Goal: Transaction & Acquisition: Purchase product/service

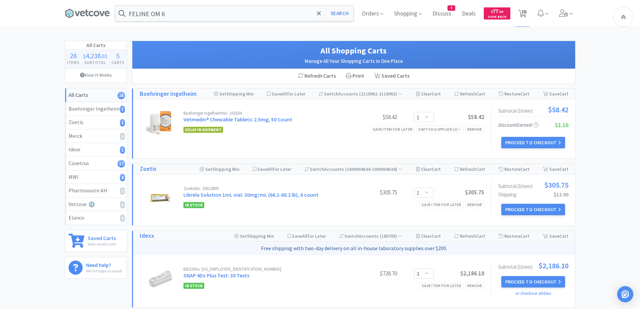
select select "1"
select select "3"
select select "1"
select select "2"
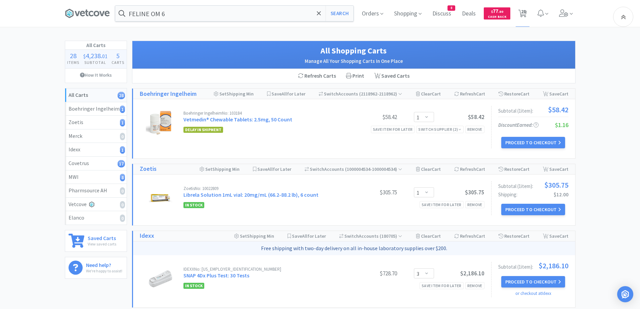
select select "5"
select select "3"
select select "12"
select select "1"
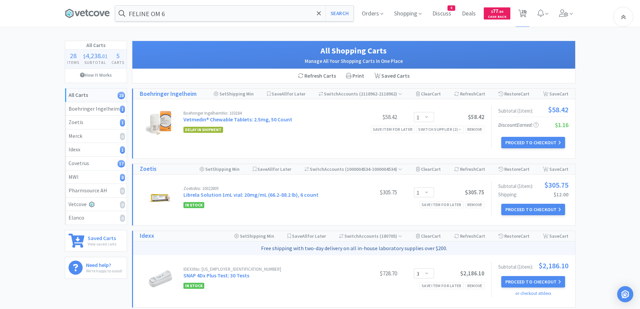
select select "1"
select select "3"
select select "2"
select select "3"
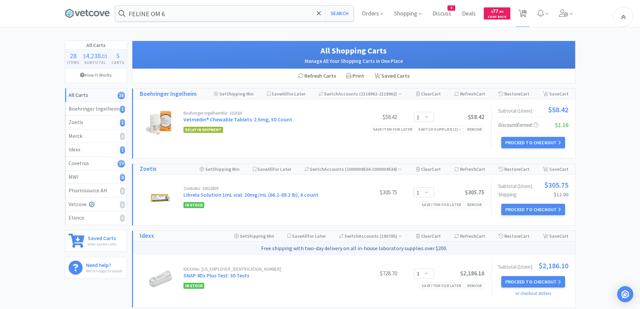
select select "1"
select select "2"
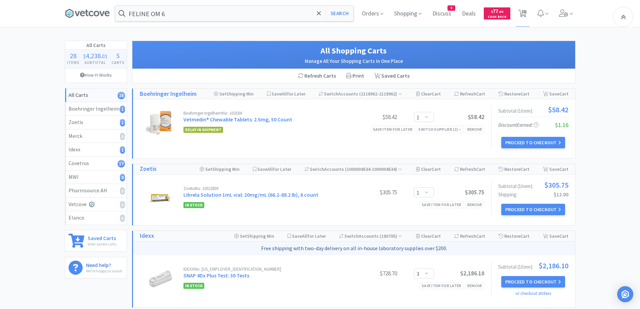
select select "2"
select select "1"
select select "2"
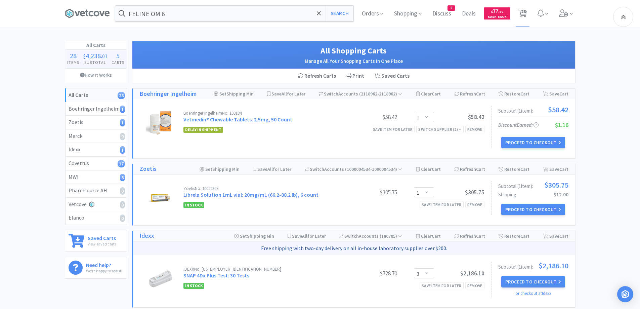
select select "1"
select select "2"
select select "1"
click at [218, 11] on input "FELINE OM 6" at bounding box center [234, 13] width 238 height 15
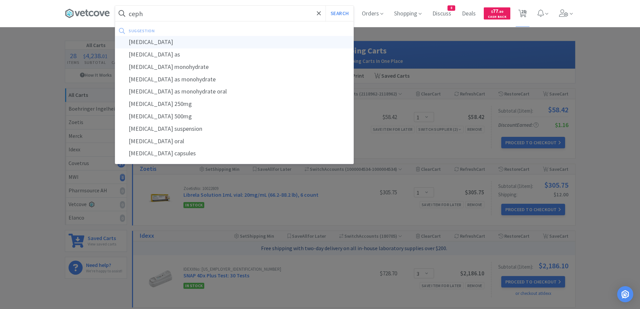
click at [165, 44] on div "[MEDICAL_DATA]" at bounding box center [234, 42] width 238 height 12
type input "[MEDICAL_DATA]"
select select "1"
select select "2"
select select "5"
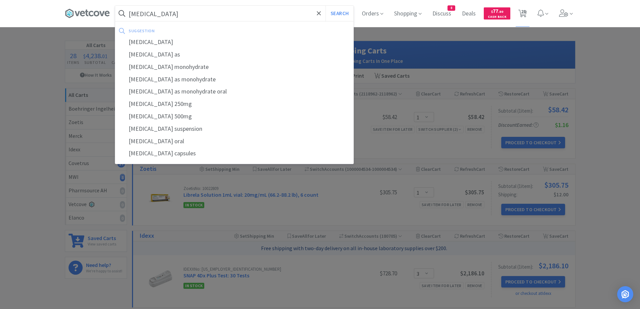
select select "3"
select select "12"
select select "1"
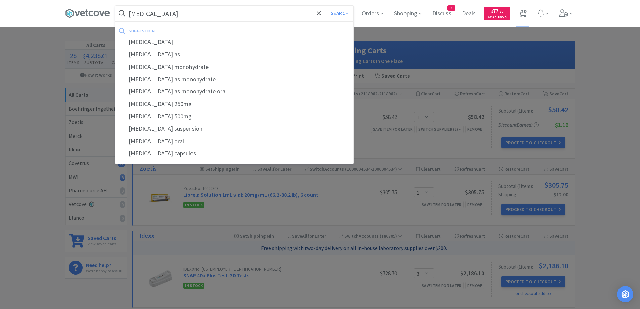
select select "1"
select select "3"
select select "2"
select select "3"
select select "1"
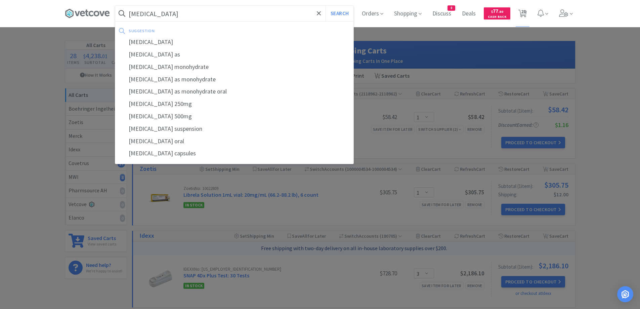
select select "1"
select select "2"
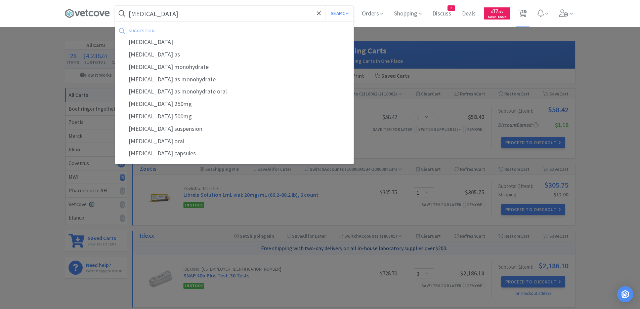
select select "1"
select select "2"
select select "1"
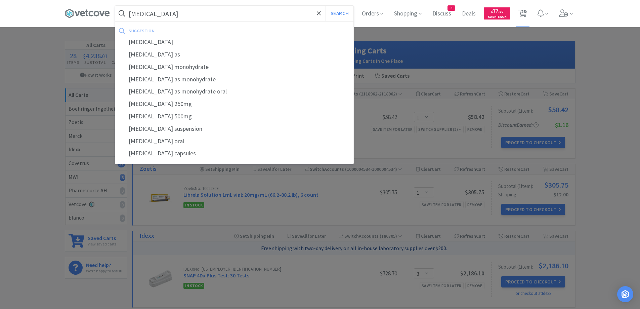
select select "2"
select select "1"
select select "3"
select select "1"
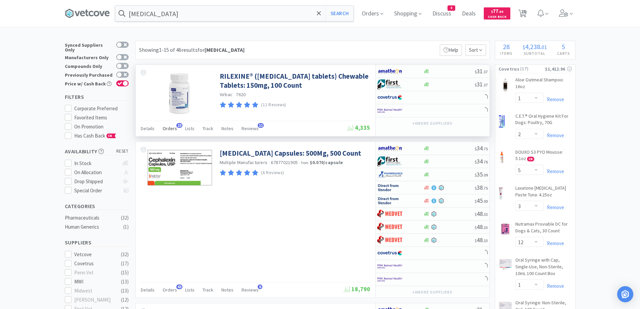
click at [171, 131] on span "Orders" at bounding box center [170, 128] width 14 height 6
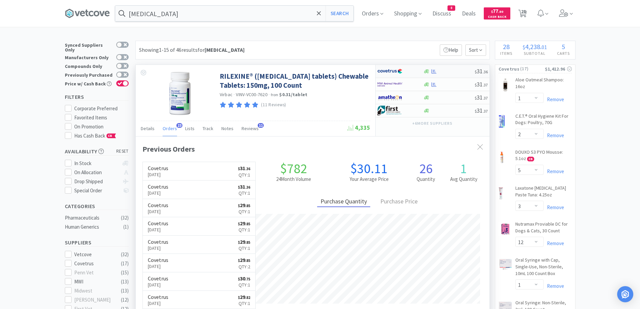
scroll to position [180, 354]
click at [436, 73] on icon at bounding box center [433, 71] width 5 height 5
select select "1"
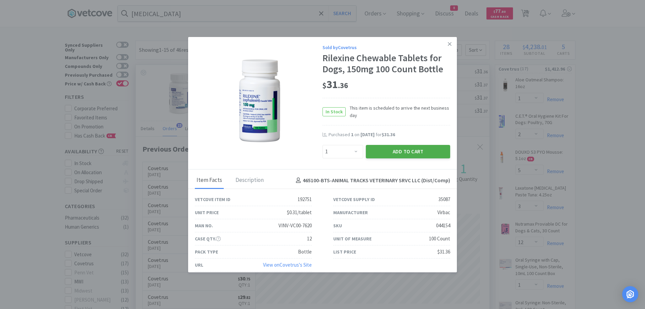
click at [399, 151] on button "Add to Cart" at bounding box center [408, 151] width 84 height 13
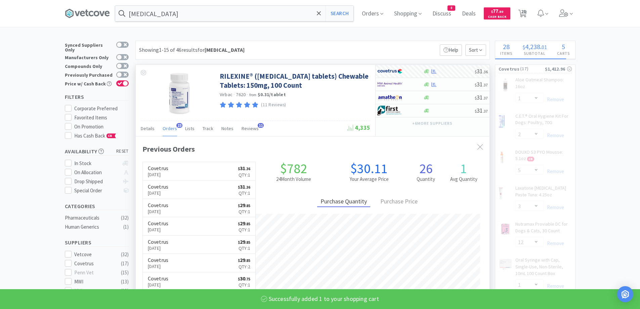
select select "1"
select select "2"
